Goal: Task Accomplishment & Management: Use online tool/utility

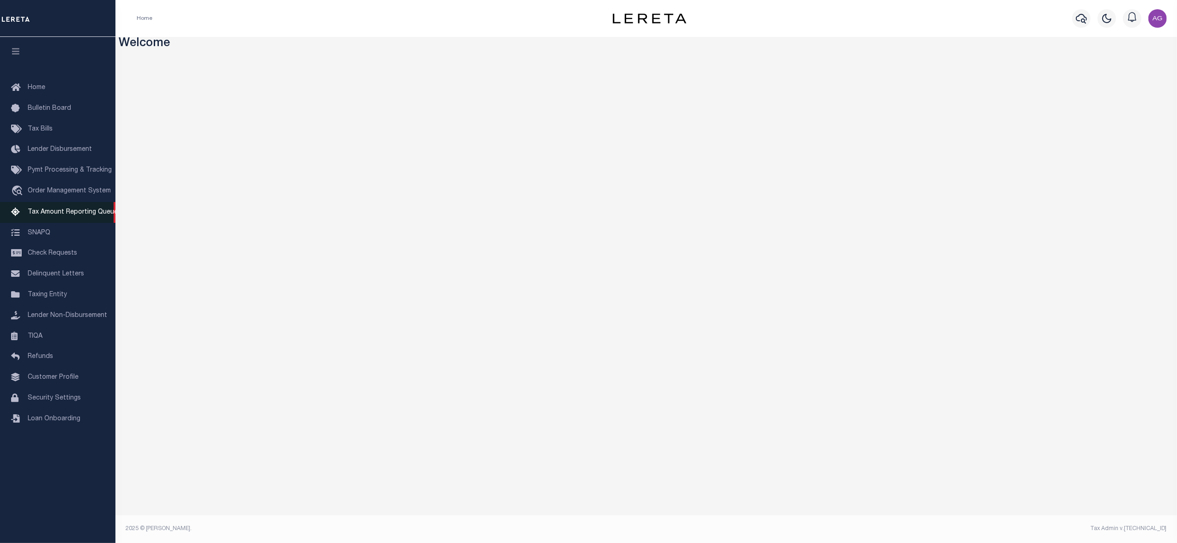
click at [61, 215] on span "Tax Amount Reporting Queue" at bounding box center [73, 212] width 90 height 6
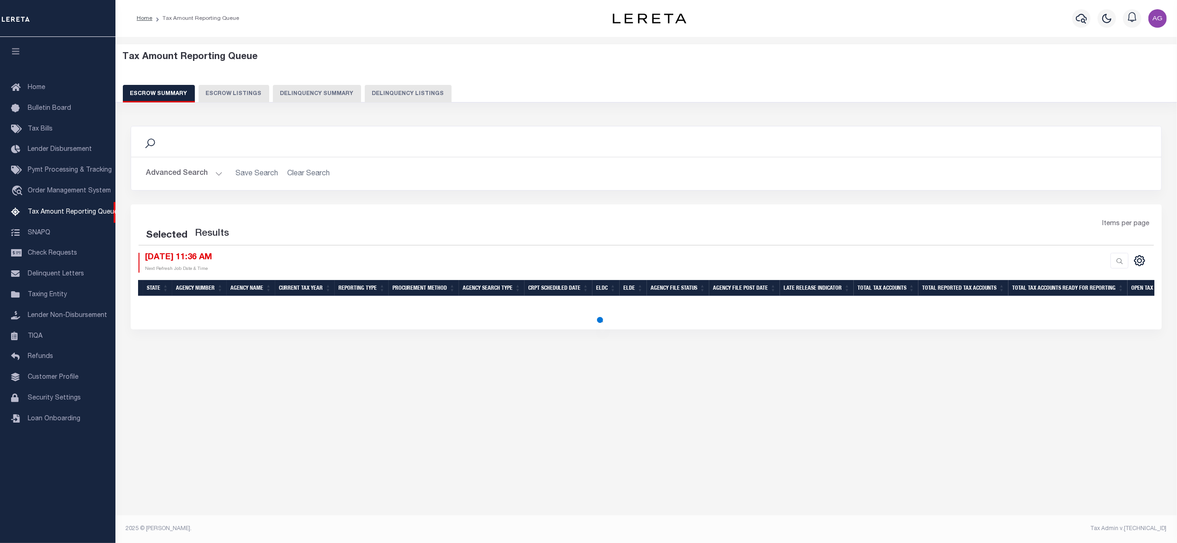
click at [309, 87] on button "Delinquency Summary" at bounding box center [317, 94] width 88 height 18
select select
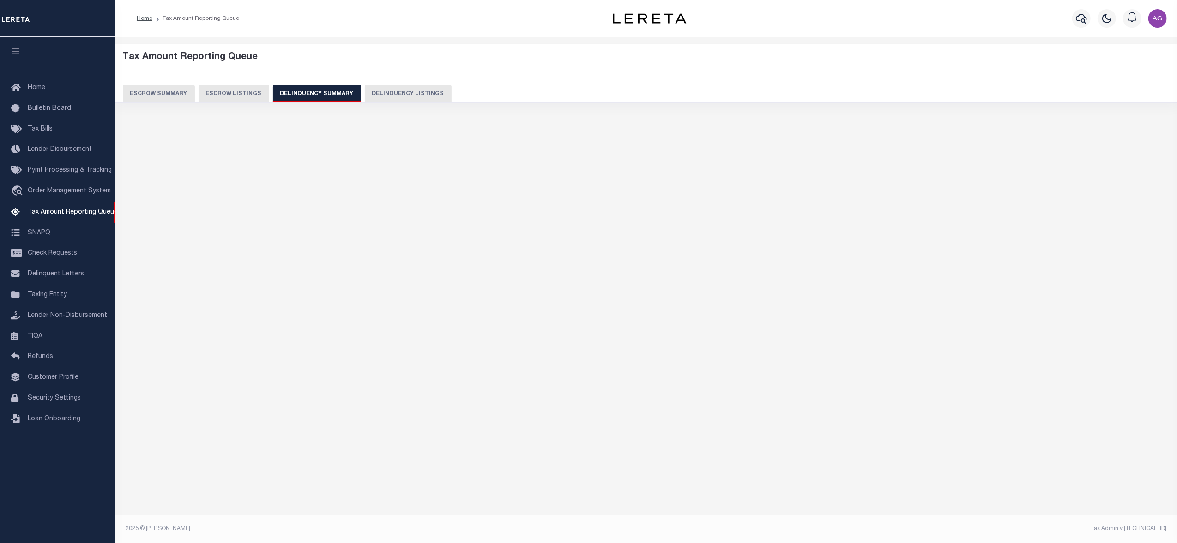
click at [319, 96] on button "Delinquency Summary" at bounding box center [317, 94] width 88 height 18
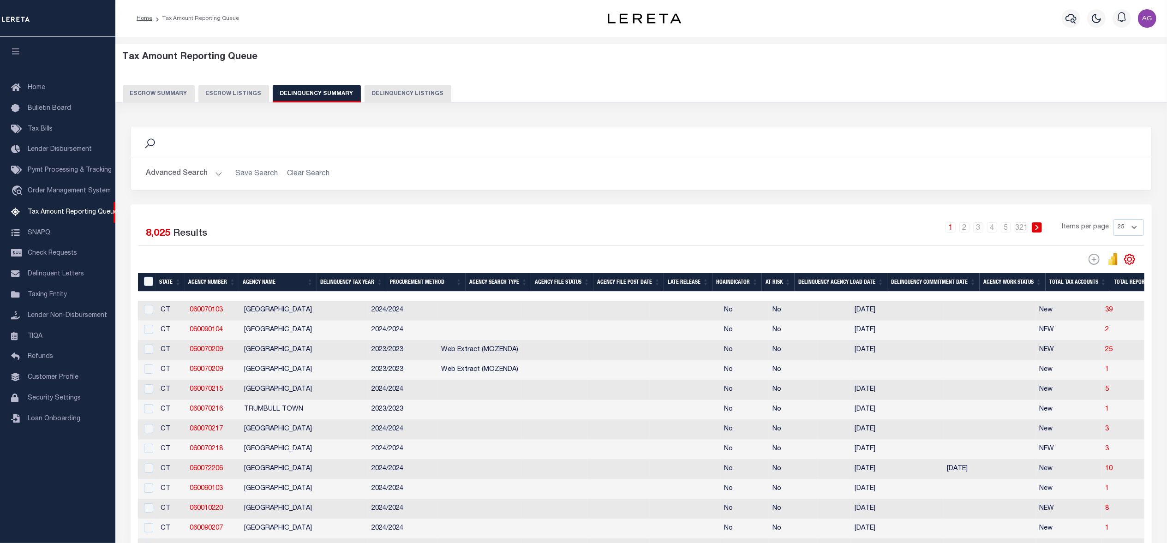
click at [188, 176] on button "Advanced Search" at bounding box center [184, 174] width 77 height 18
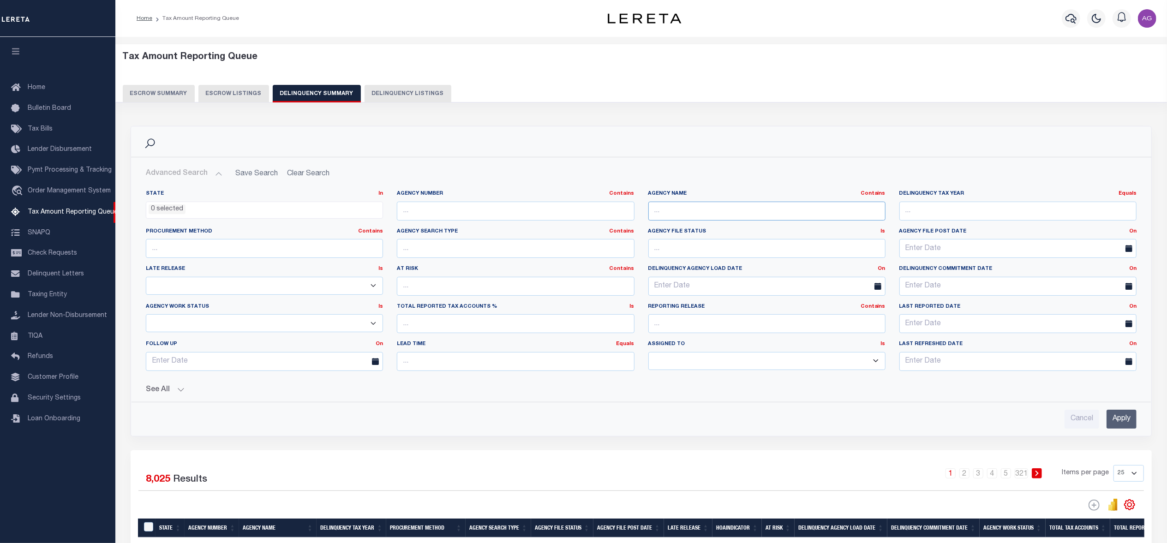
click at [687, 209] on input "text" at bounding box center [767, 211] width 237 height 19
type input "WILL COUNTY"
click at [1124, 424] on input "Apply" at bounding box center [1122, 419] width 30 height 19
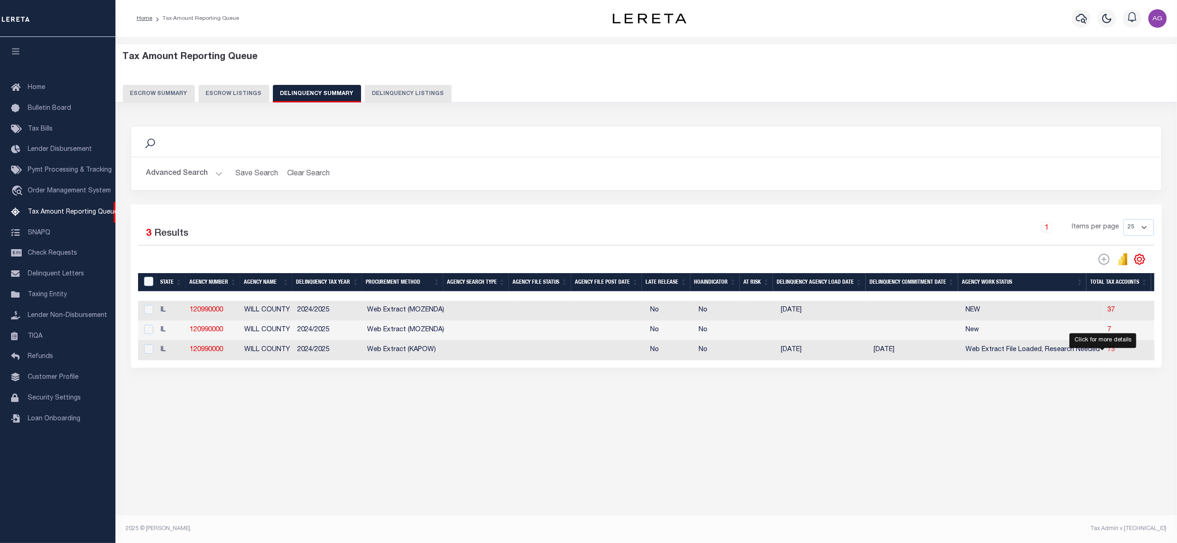
click at [1107, 353] on span "73" at bounding box center [1110, 350] width 7 height 6
select select "100"
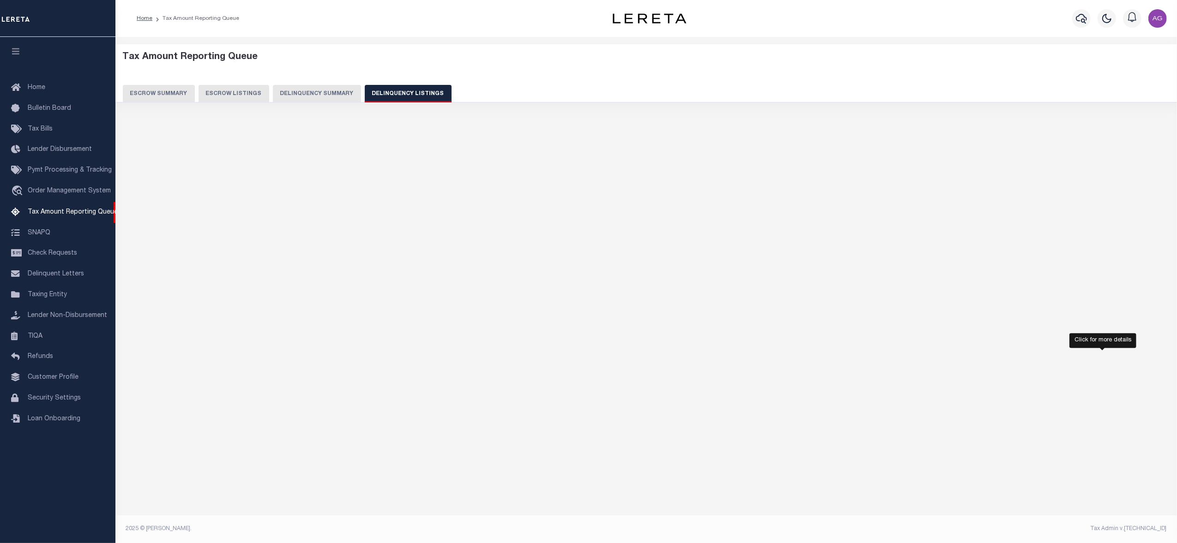
select select "100"
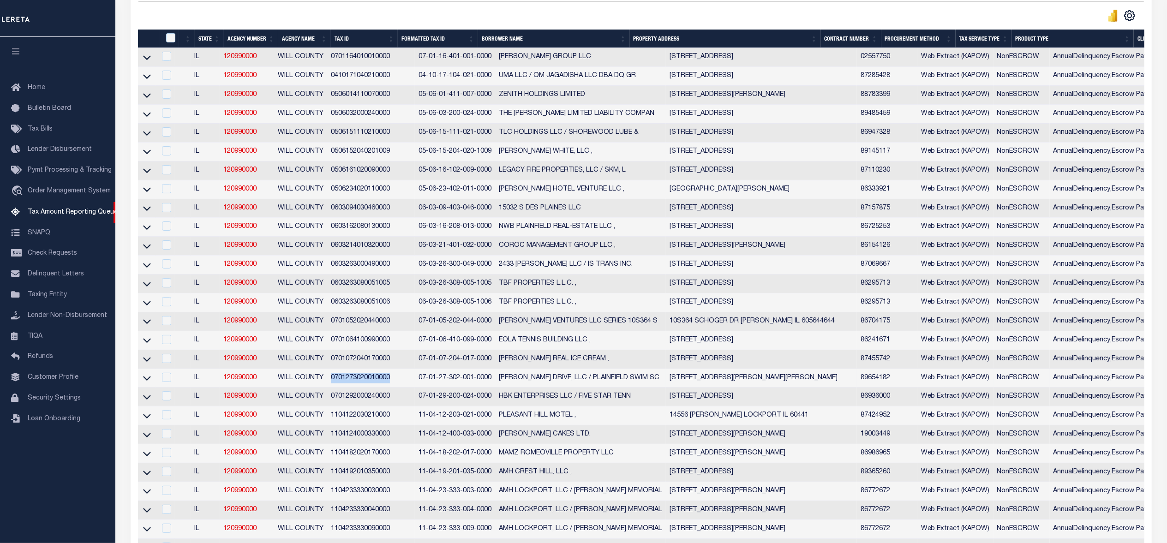
drag, startPoint x: 329, startPoint y: 390, endPoint x: 390, endPoint y: 392, distance: 61.0
click at [390, 388] on td "0701273020010000" at bounding box center [371, 378] width 88 height 19
checkbox input "true"
copy td "0701273020010000"
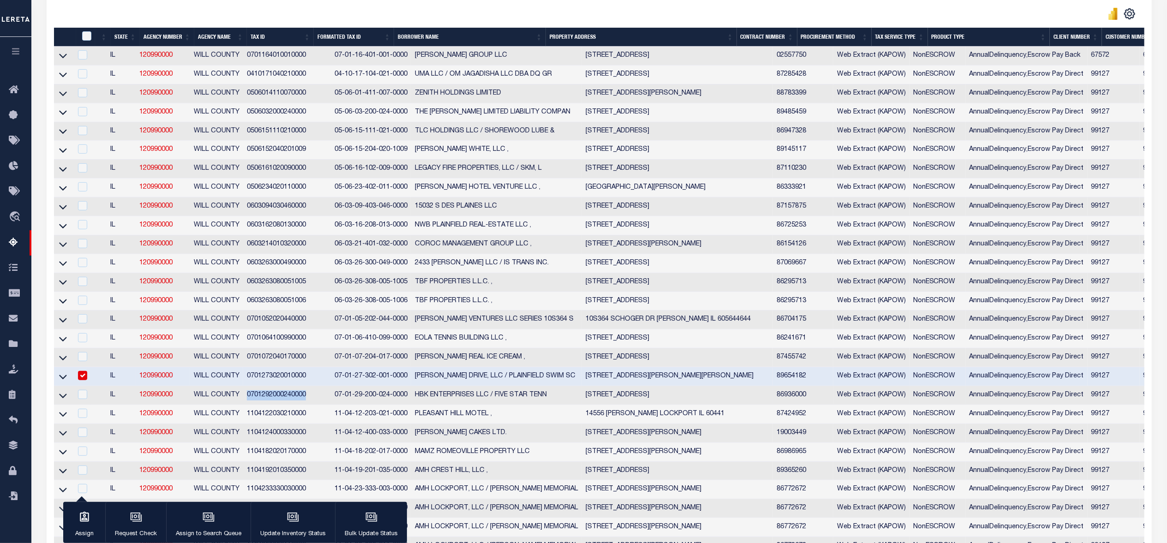
drag, startPoint x: 244, startPoint y: 405, endPoint x: 306, endPoint y: 410, distance: 61.6
click at [306, 405] on td "0701292000240000" at bounding box center [287, 395] width 88 height 19
checkbox input "true"
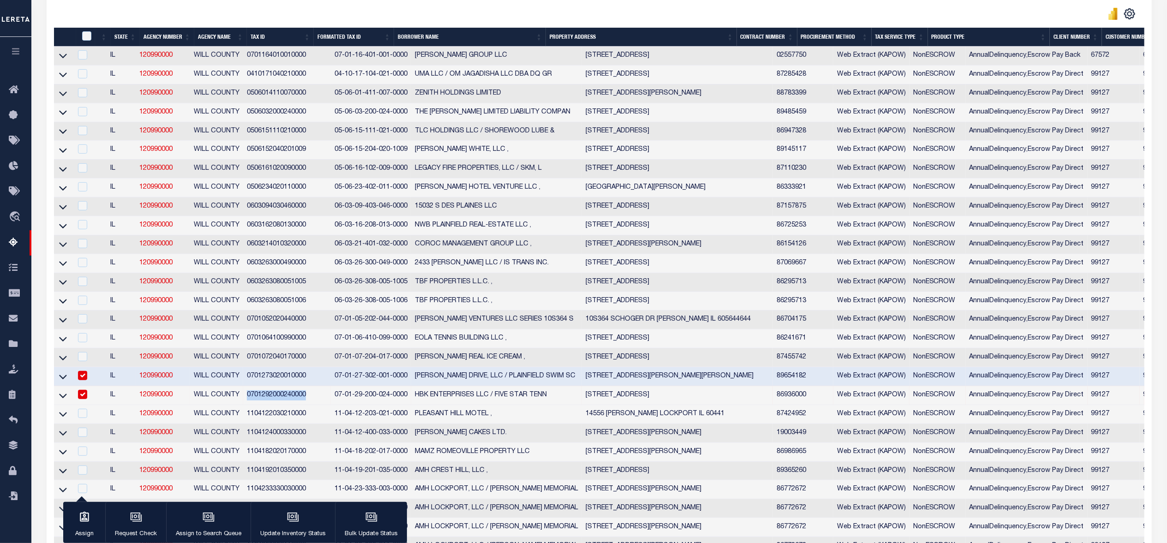
copy td "0701292000240000"
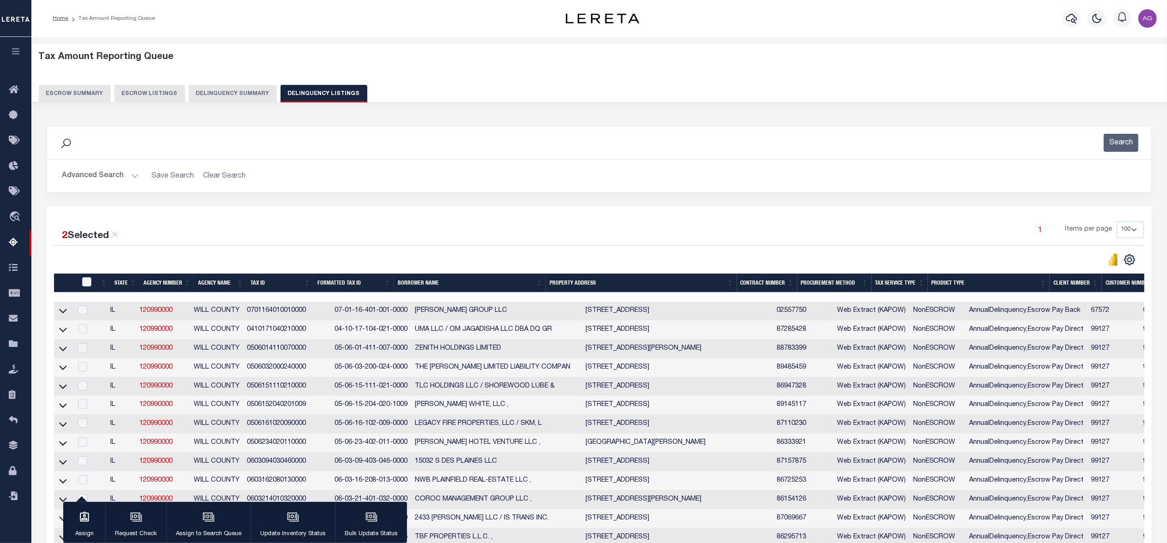
click at [248, 87] on button "Delinquency Summary" at bounding box center [233, 94] width 88 height 18
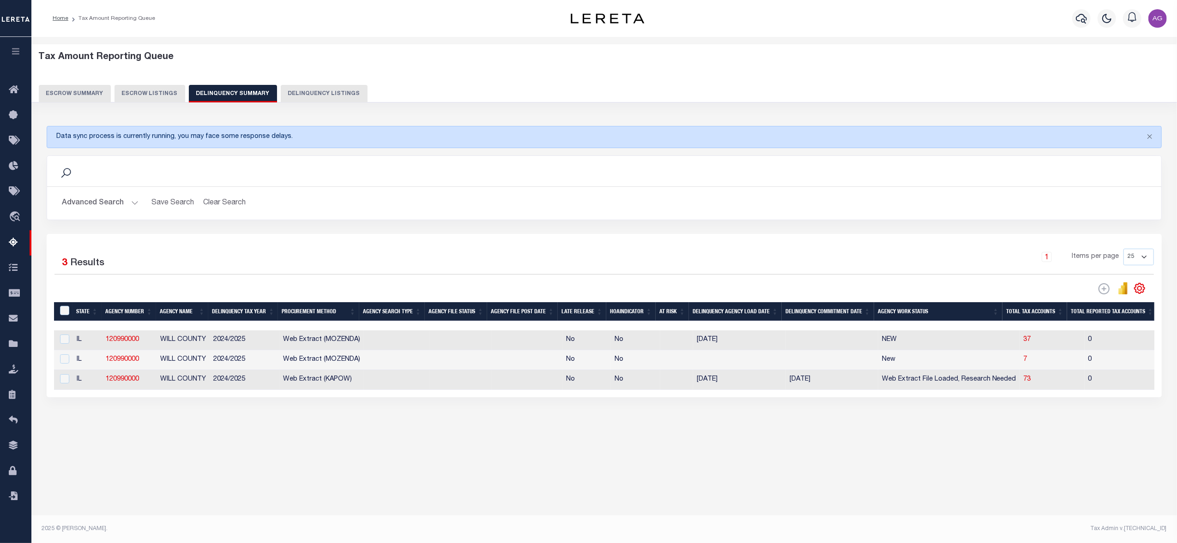
click at [91, 205] on button "Advanced Search" at bounding box center [100, 203] width 77 height 18
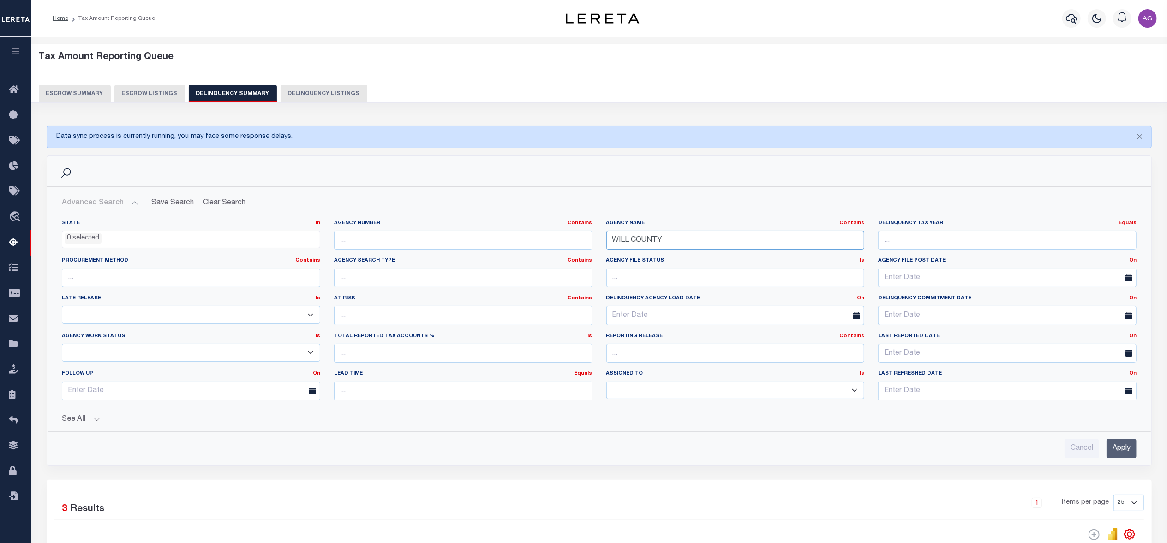
click at [687, 242] on input "WILL COUNTY" at bounding box center [736, 240] width 258 height 19
type input "[GEOGRAPHIC_DATA]"
click at [1123, 454] on input "Apply" at bounding box center [1122, 448] width 30 height 19
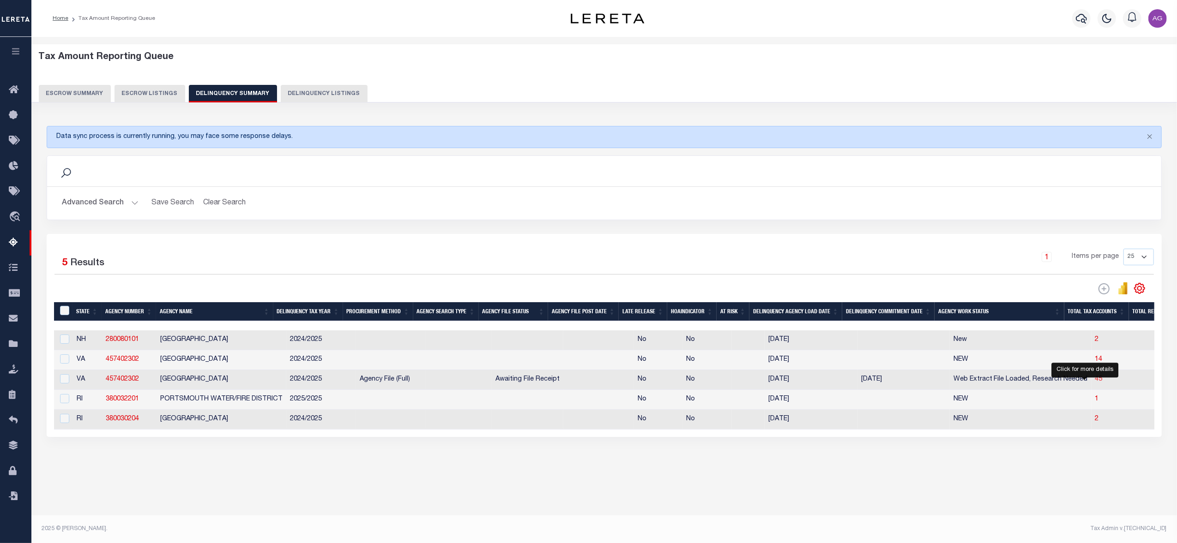
click at [1095, 383] on span "45" at bounding box center [1098, 379] width 7 height 6
select select "100"
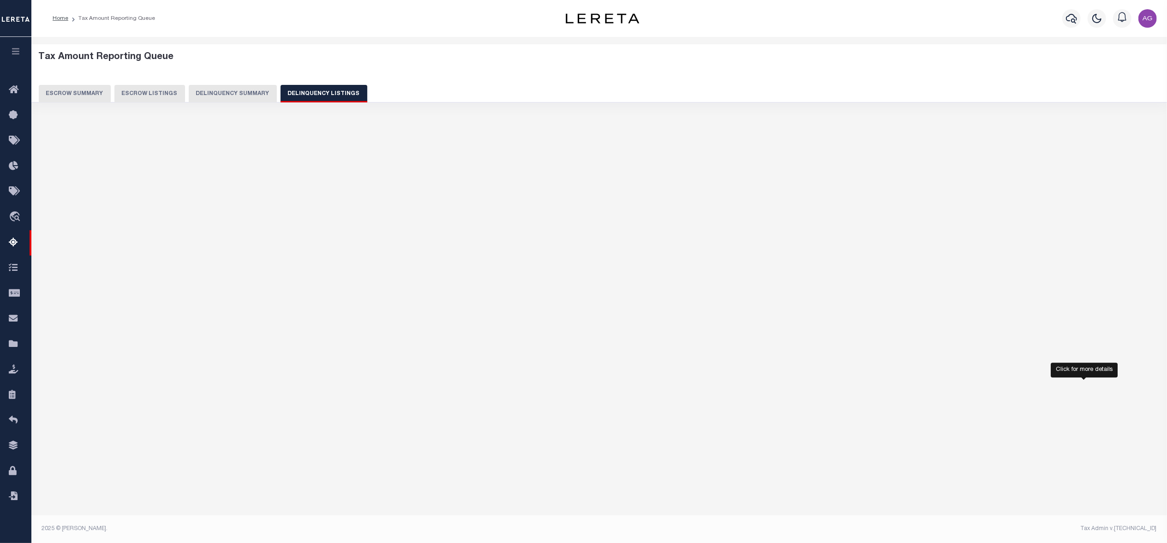
select select "100"
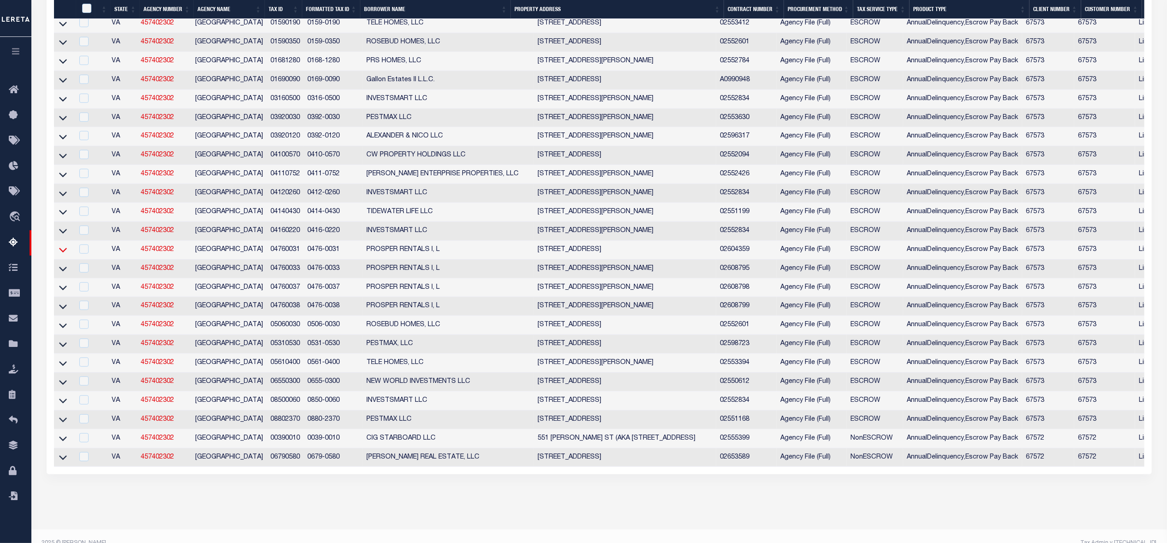
click at [61, 255] on icon at bounding box center [63, 250] width 8 height 10
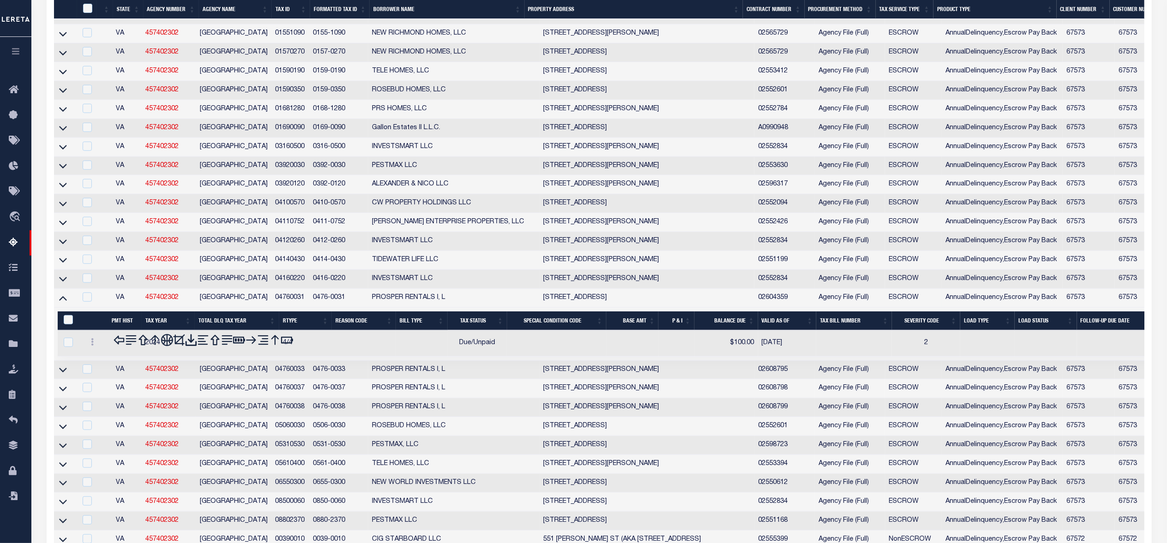
scroll to position [562, 0]
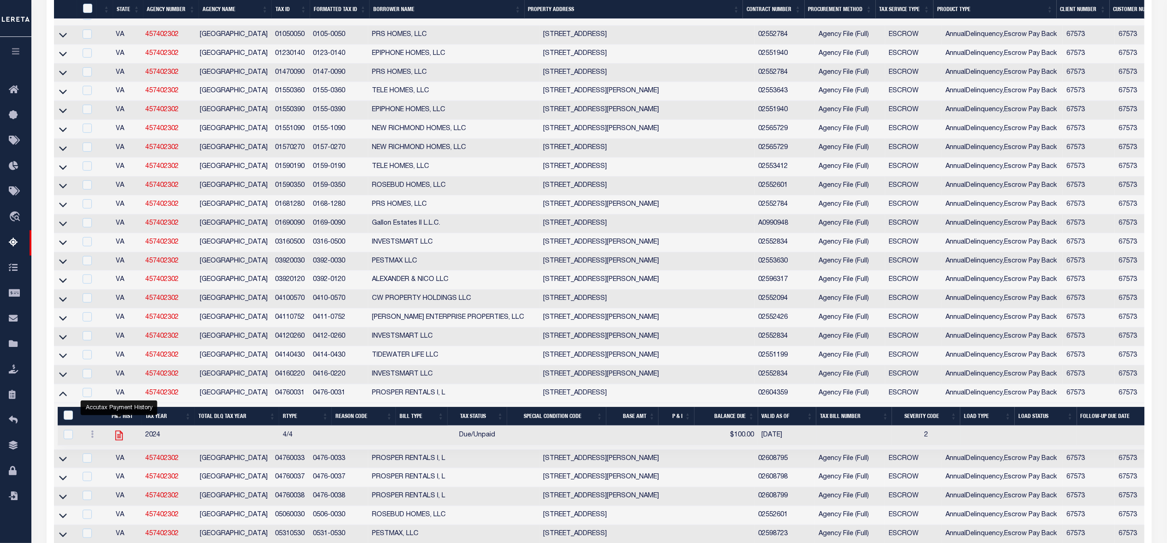
click at [122, 440] on icon "" at bounding box center [118, 436] width 7 height 10
checkbox input "true"
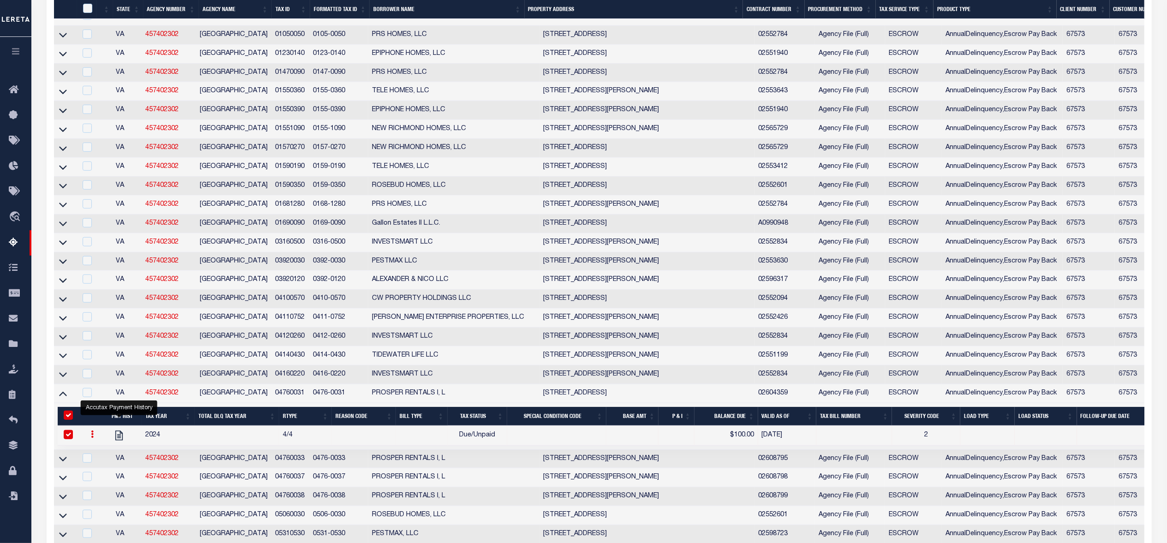
scroll to position [486, 0]
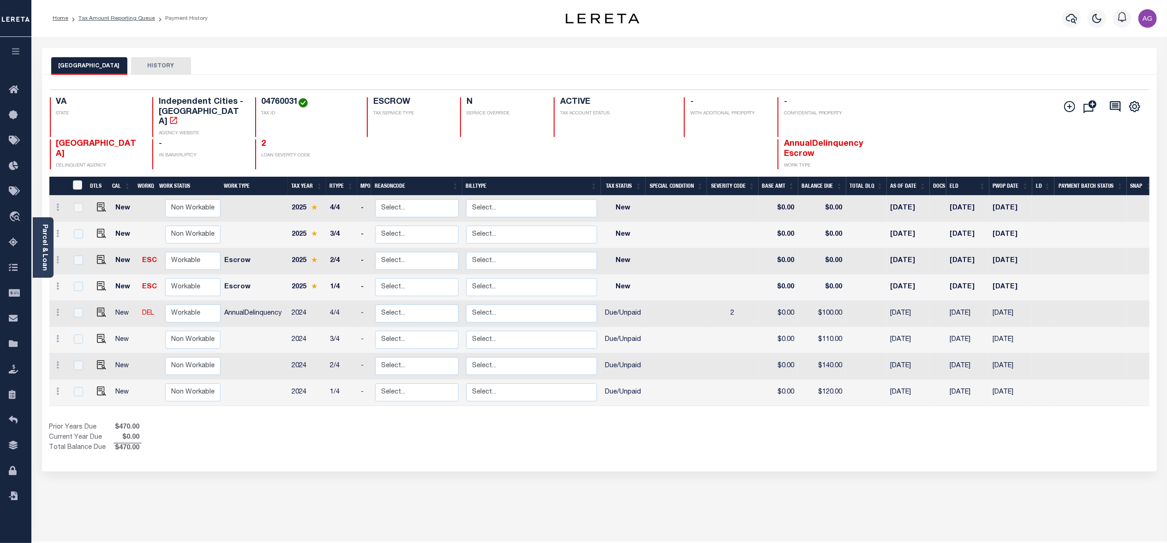
click at [655, 447] on div "Selected 8 Results 1 Items per page 25 50 100 VA STATE 04760031" at bounding box center [599, 273] width 1115 height 397
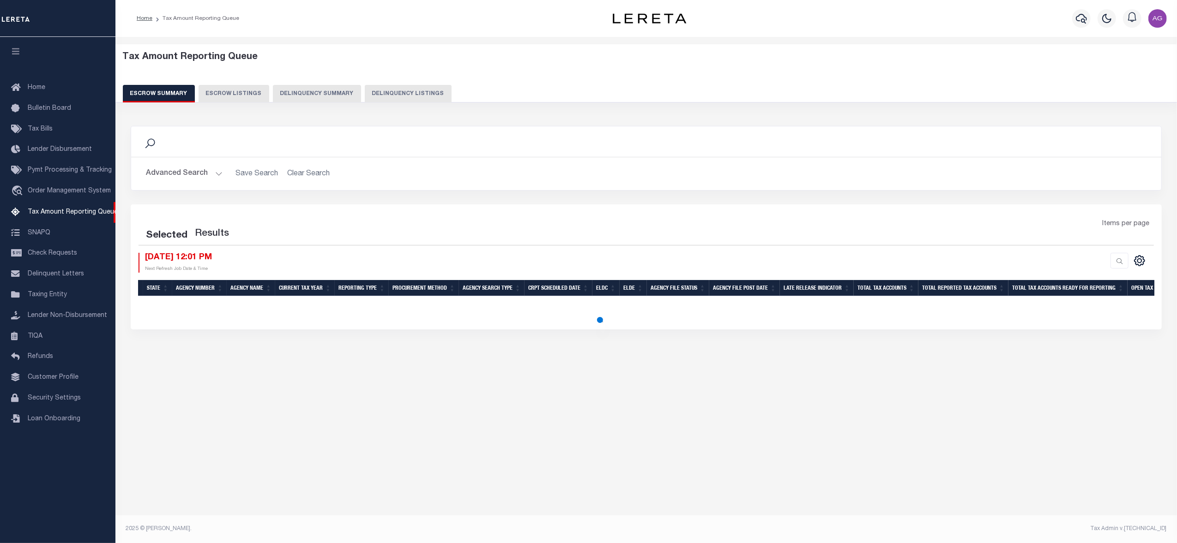
select select "100"
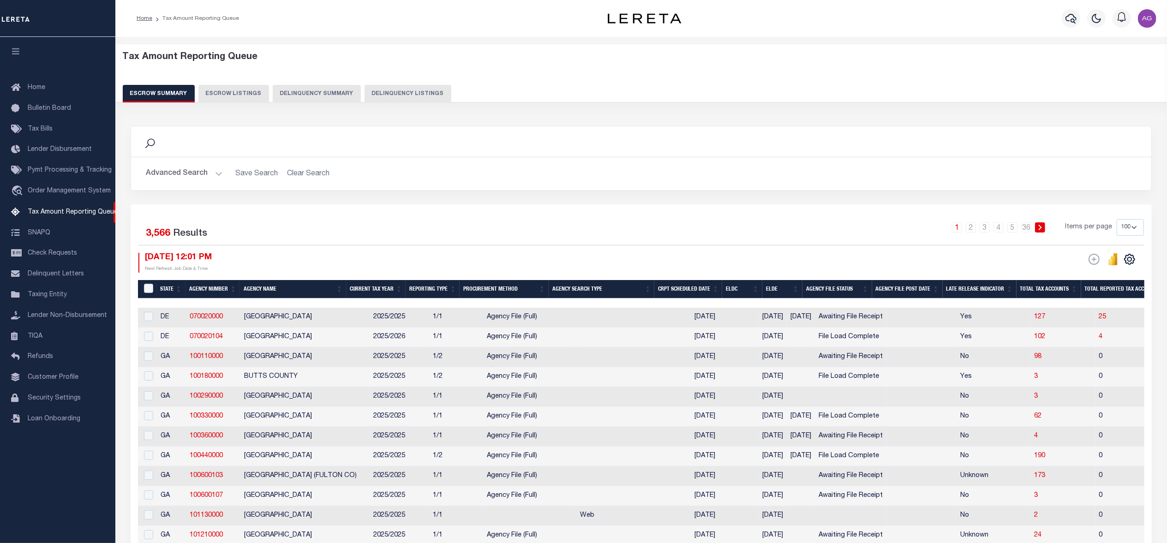
click at [321, 92] on button "Delinquency Summary" at bounding box center [317, 94] width 88 height 18
select select
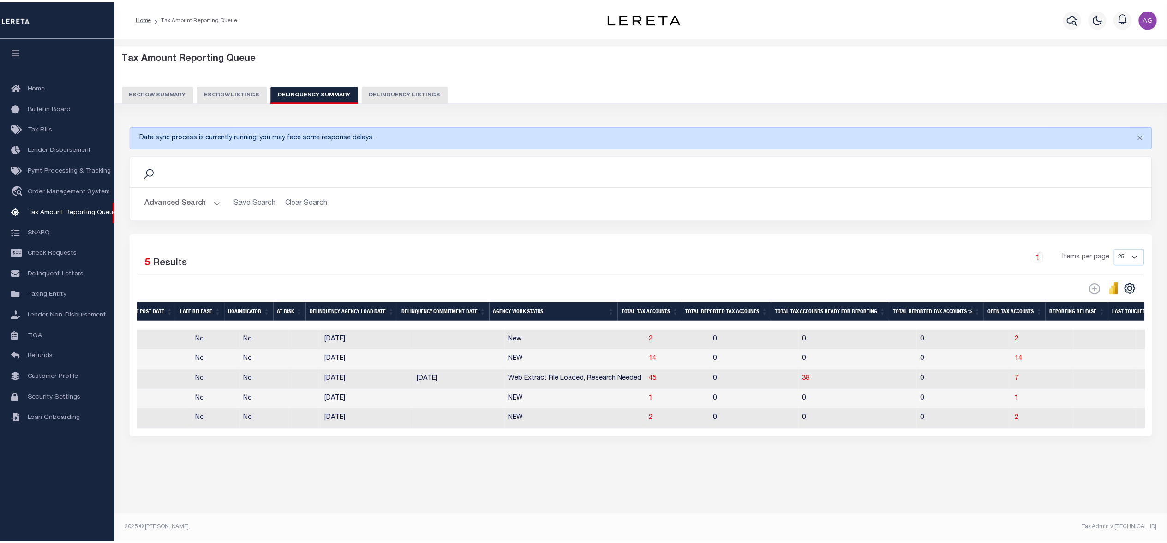
scroll to position [0, 531]
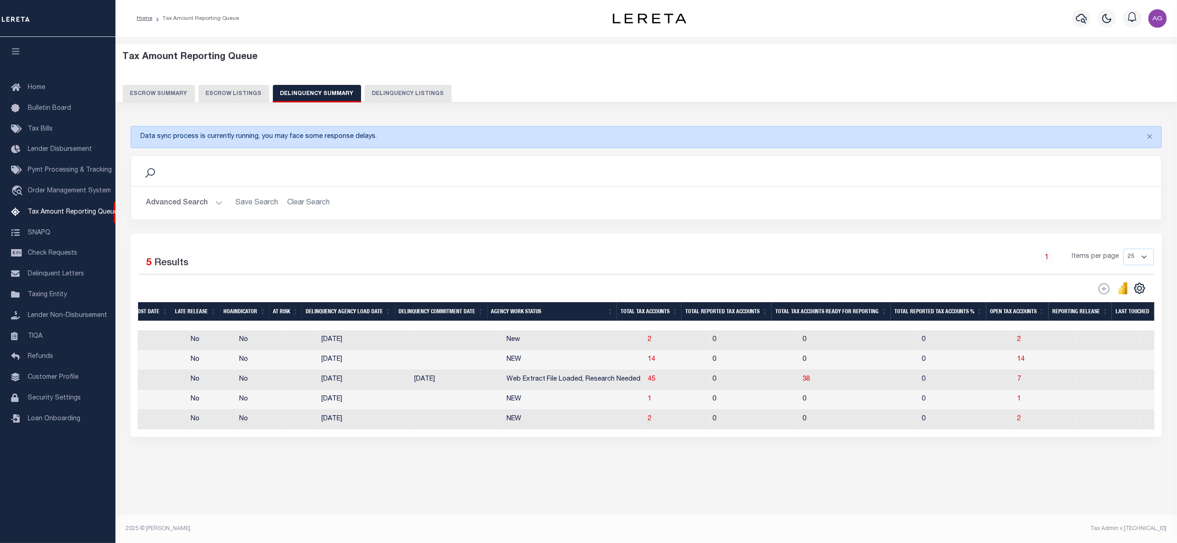
click at [184, 199] on button "Advanced Search" at bounding box center [184, 203] width 77 height 18
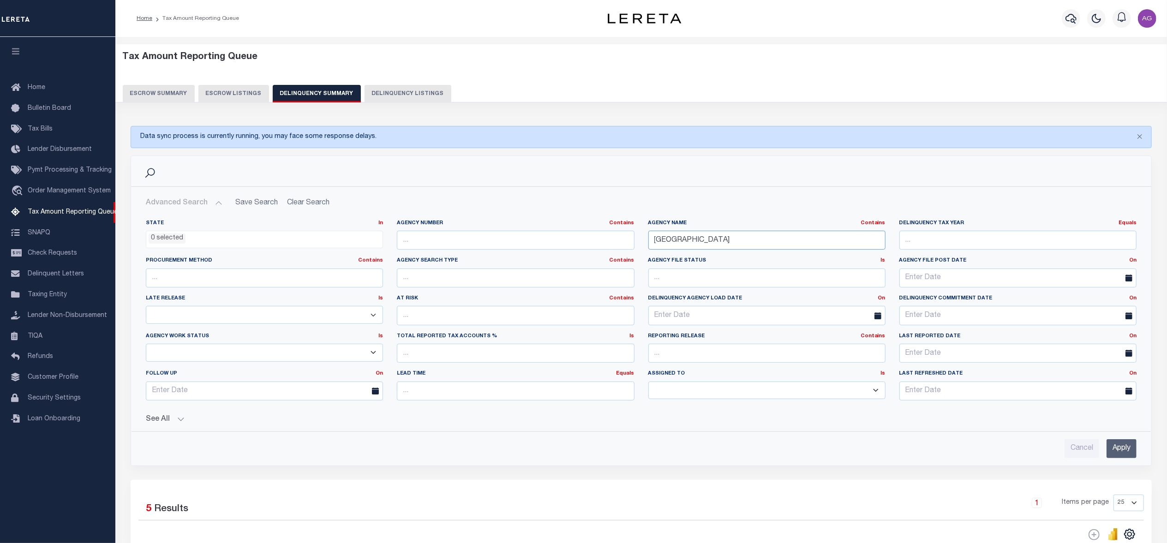
click at [684, 241] on input "[GEOGRAPHIC_DATA]" at bounding box center [767, 240] width 237 height 19
click at [1116, 449] on input "Apply" at bounding box center [1122, 448] width 30 height 19
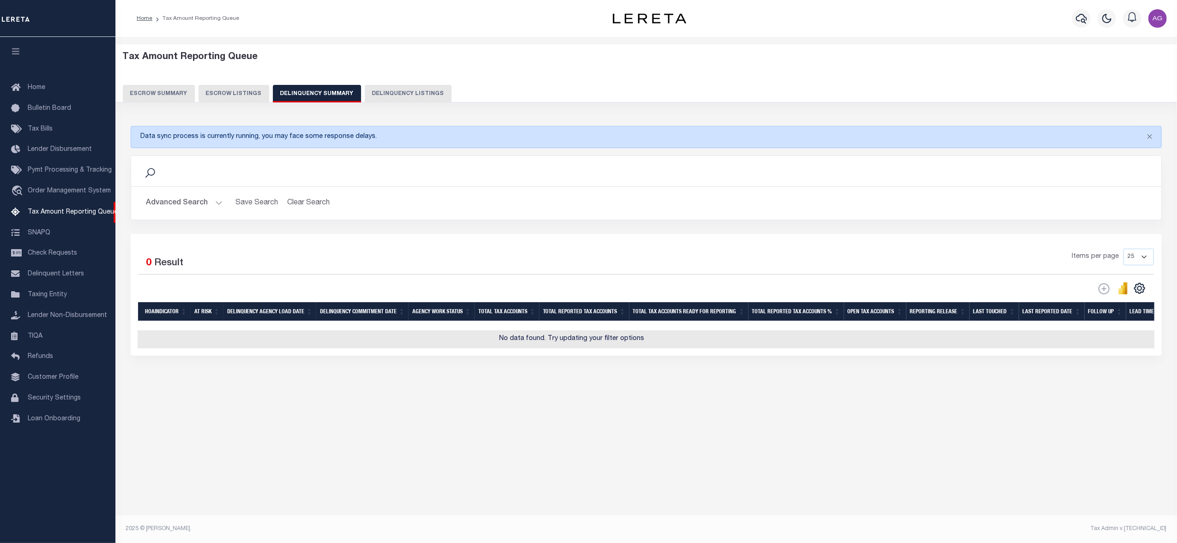
click at [200, 199] on button "Advanced Search" at bounding box center [184, 203] width 77 height 18
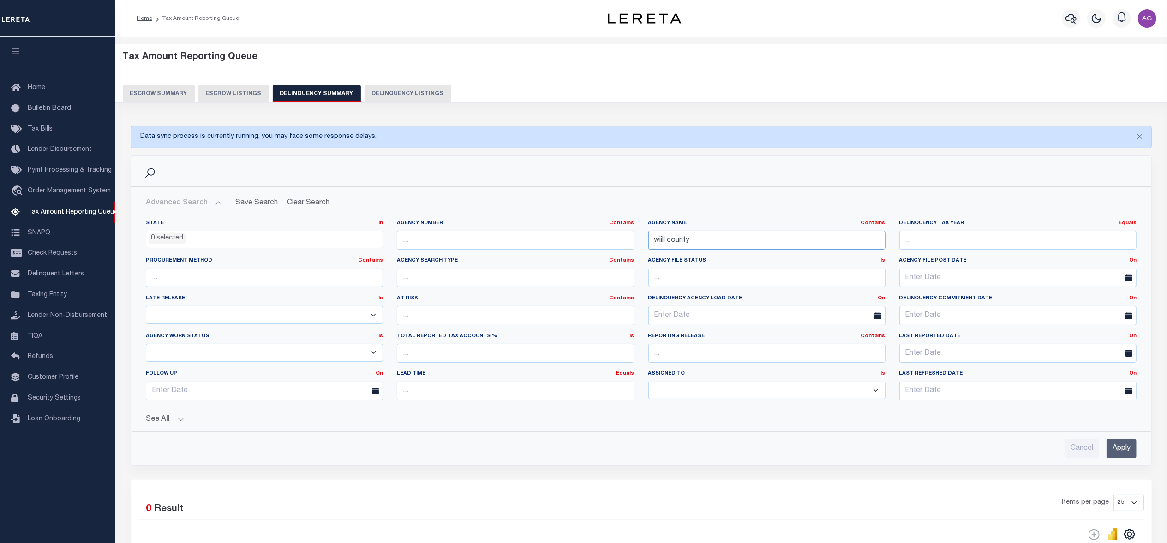
click at [696, 242] on input "wiill county" at bounding box center [767, 240] width 237 height 19
type input "WILL"
click at [1121, 457] on input "Apply" at bounding box center [1122, 448] width 30 height 19
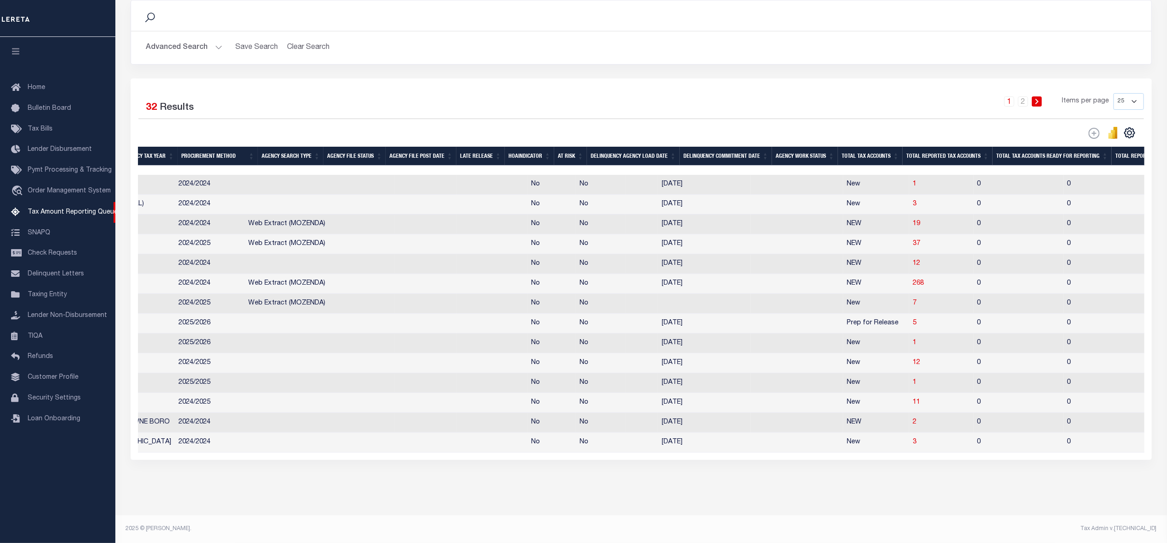
scroll to position [0, 0]
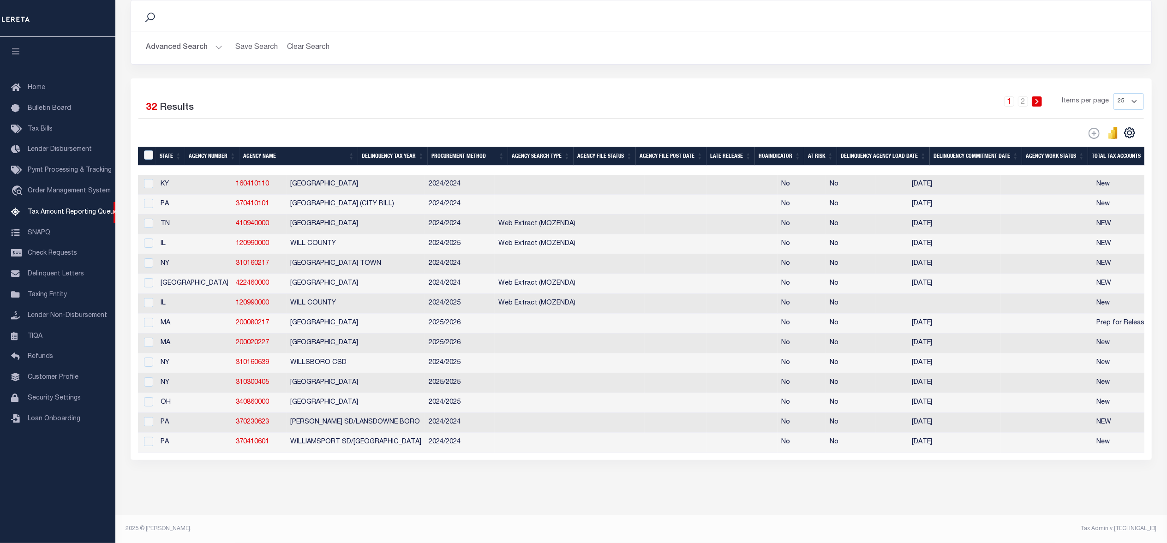
click at [203, 39] on button "Advanced Search" at bounding box center [184, 48] width 77 height 18
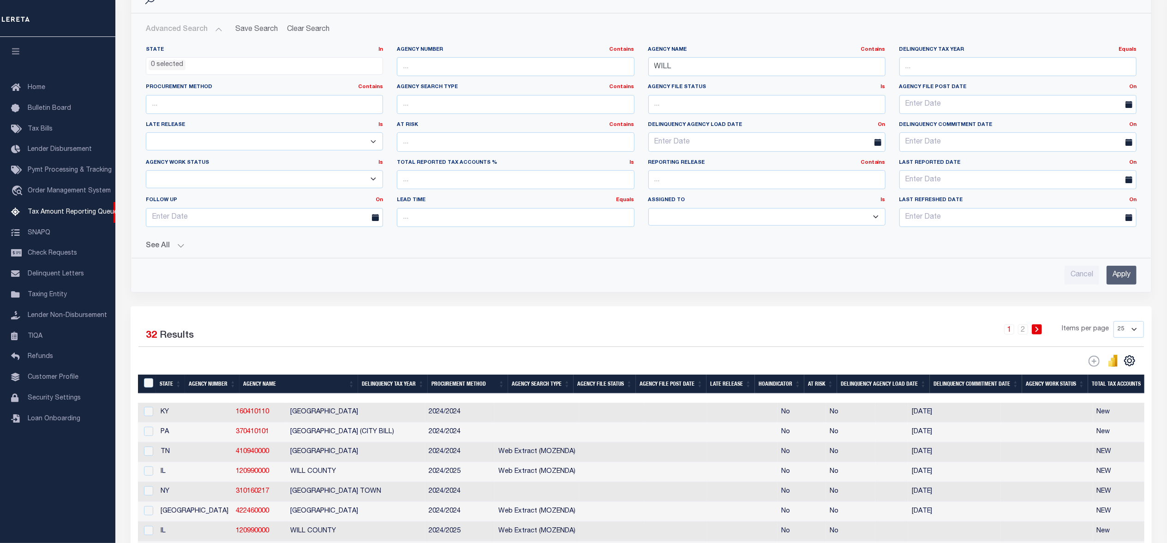
click at [165, 248] on button "See All" at bounding box center [641, 246] width 991 height 9
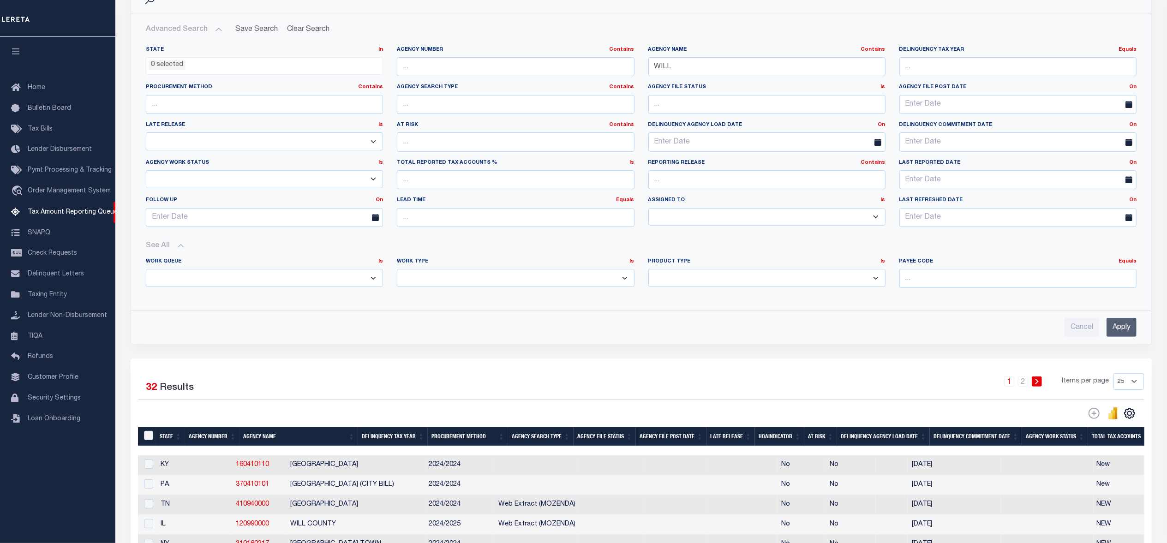
click at [425, 282] on select "Annual Delinquency Back Search Payment Status Check DTRACK" at bounding box center [515, 278] width 237 height 18
select select "AnnualDelinquency"
click at [397, 271] on select "Annual Delinquency Back Search Payment Status Check DTRACK" at bounding box center [515, 278] width 237 height 18
click at [1119, 324] on input "Apply" at bounding box center [1122, 327] width 30 height 19
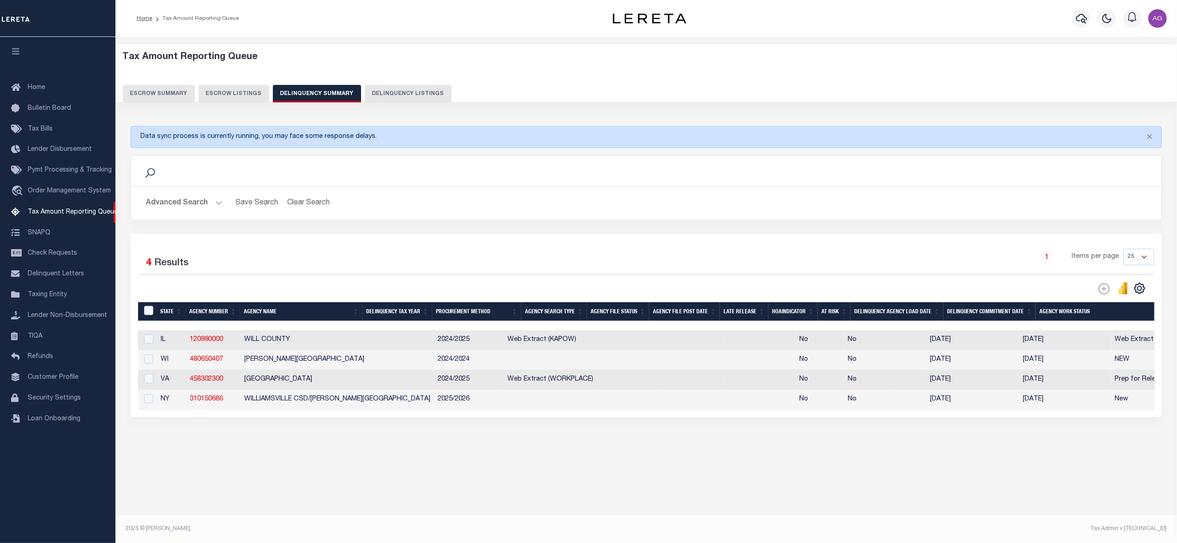
click at [414, 435] on div "Data sync process is currently running, you may face some response delays. Sear…" at bounding box center [646, 281] width 1043 height 328
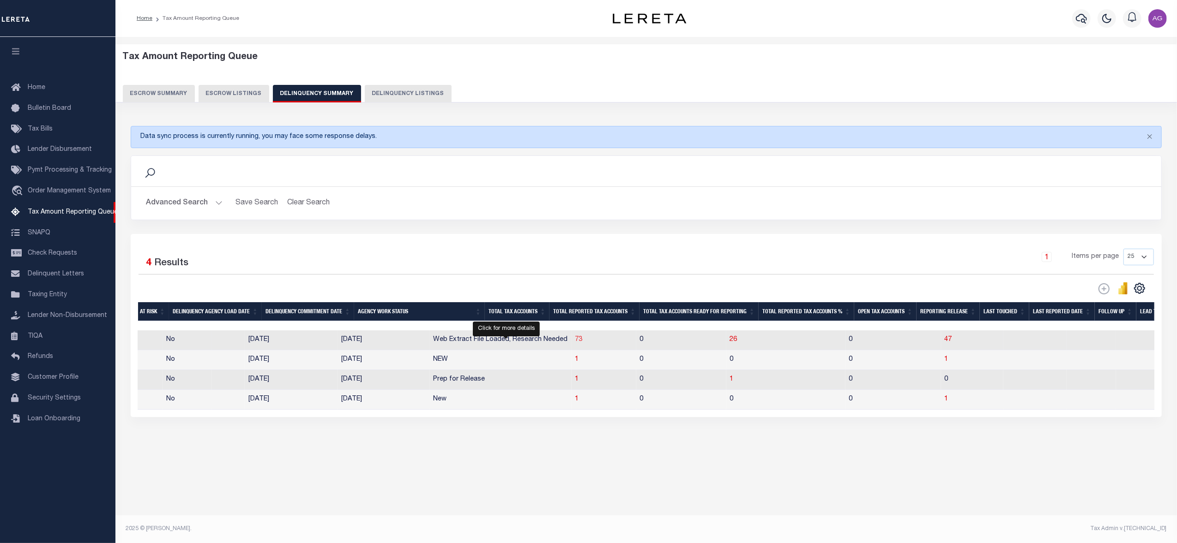
click at [575, 342] on span "73" at bounding box center [578, 340] width 7 height 6
select select "100"
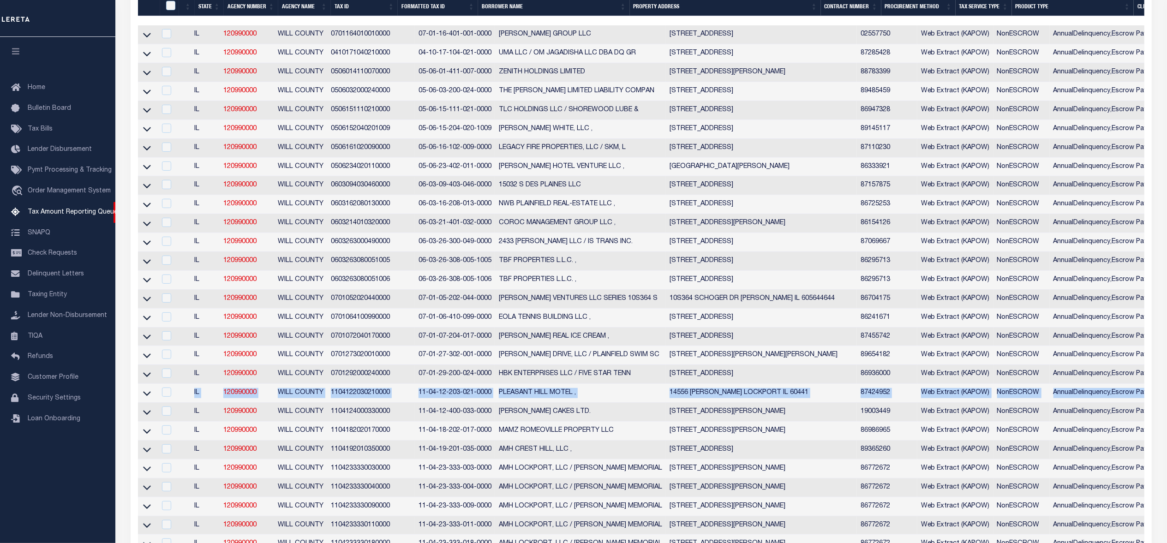
drag, startPoint x: 1086, startPoint y: 408, endPoint x: 190, endPoint y: 412, distance: 895.5
click at [190, 403] on tr "IL 120990000 WILL COUNTY 1104122030210000 11-04-12-203-021-0000 PLEASANT HILL M…" at bounding box center [955, 393] width 1634 height 19
click at [347, 403] on td "1104122030210000" at bounding box center [371, 393] width 88 height 19
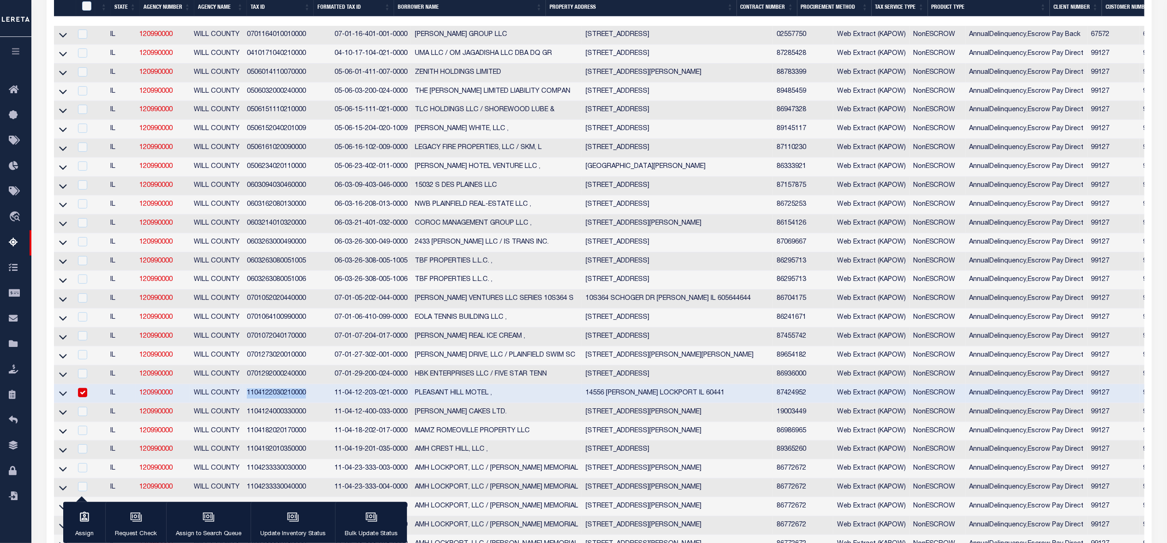
drag, startPoint x: 246, startPoint y: 408, endPoint x: 308, endPoint y: 406, distance: 61.9
click at [308, 403] on td "1104122030210000" at bounding box center [287, 394] width 88 height 19
checkbox input "false"
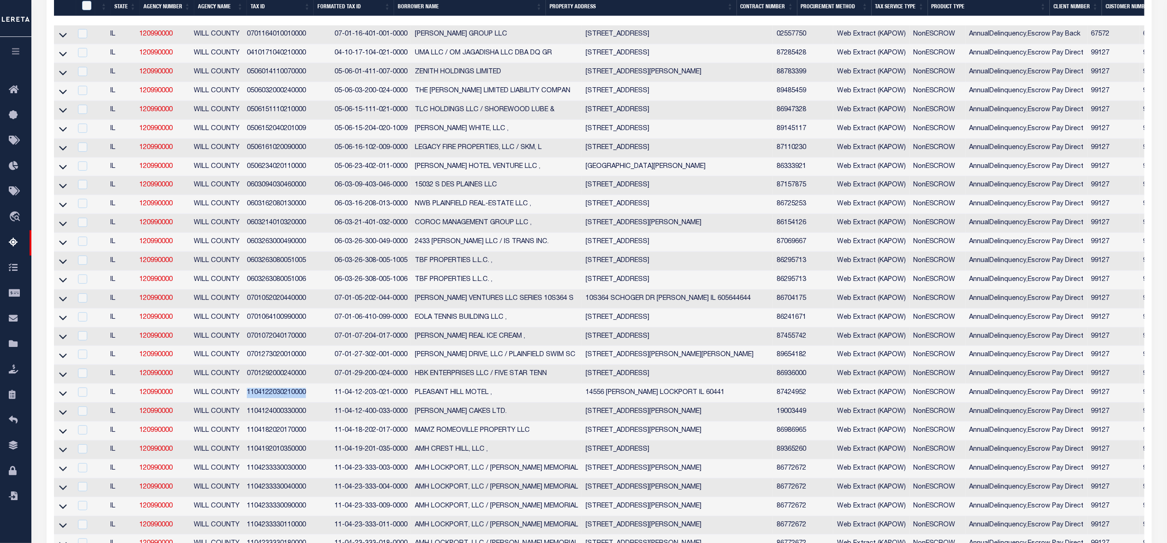
copy td "1104122030210000"
drag, startPoint x: 246, startPoint y: 426, endPoint x: 305, endPoint y: 427, distance: 58.7
click at [305, 422] on td "1104124000330000" at bounding box center [287, 412] width 88 height 19
checkbox input "true"
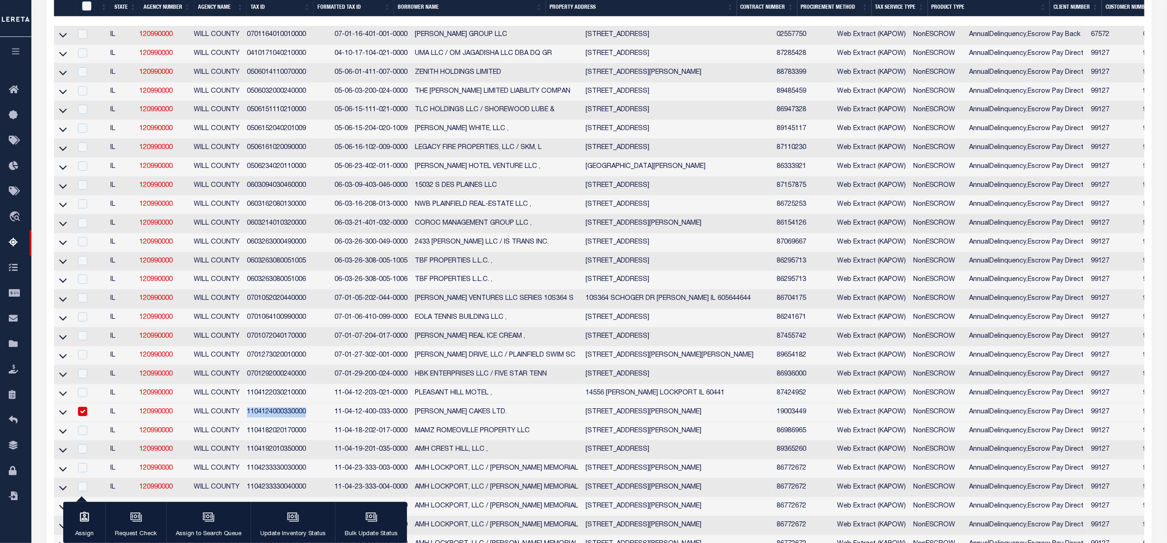
copy td "1104124000330000"
